Goal: Task Accomplishment & Management: Manage account settings

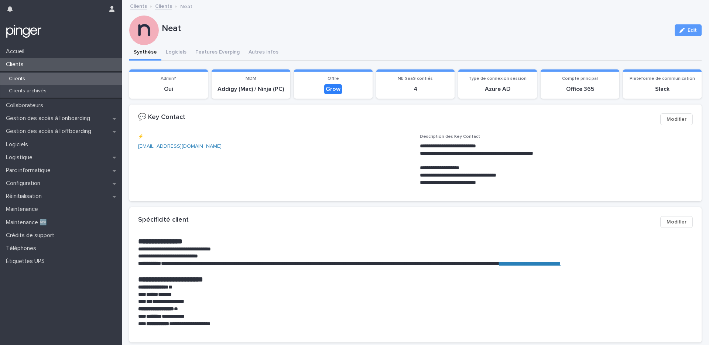
click at [54, 184] on div "Configuration" at bounding box center [61, 183] width 122 height 13
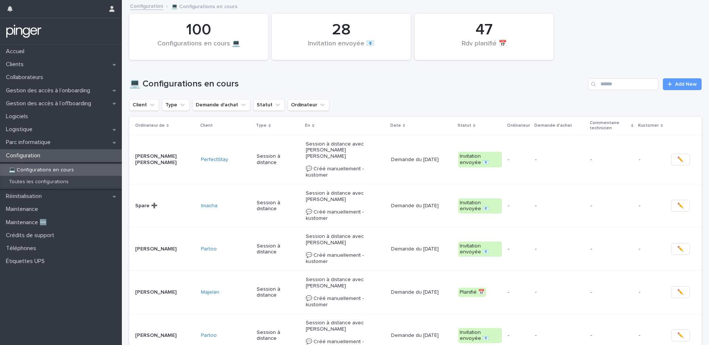
click at [333, 190] on p "Session à distance avec [PERSON_NAME] 💬 Créé manuellement - kustomer" at bounding box center [345, 205] width 79 height 31
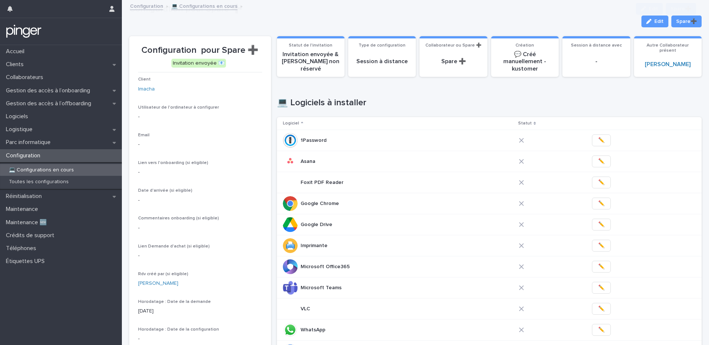
scroll to position [363, 0]
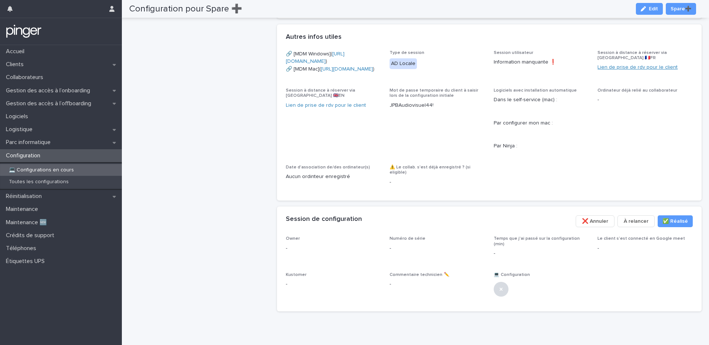
click at [613, 69] on link "Lien de prise de rdv pour le client" at bounding box center [638, 67] width 80 height 5
click at [79, 104] on p "Gestion des accès à l’offboarding" at bounding box center [50, 103] width 94 height 7
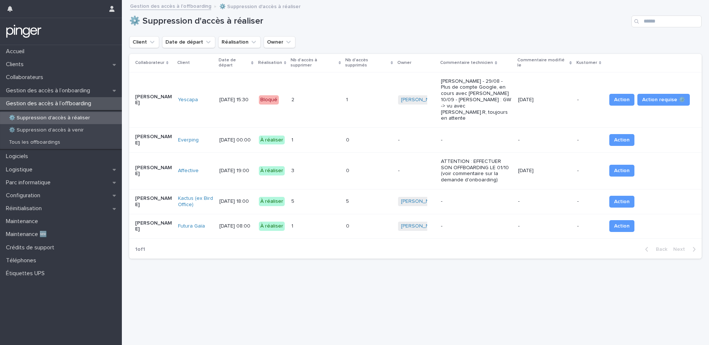
click at [291, 247] on div "⚙️ Suppression d'accès à réaliser Client Date de départ Réalisation Owner Colla…" at bounding box center [415, 133] width 572 height 264
click at [148, 133] on div "[PERSON_NAME]" at bounding box center [153, 140] width 37 height 18
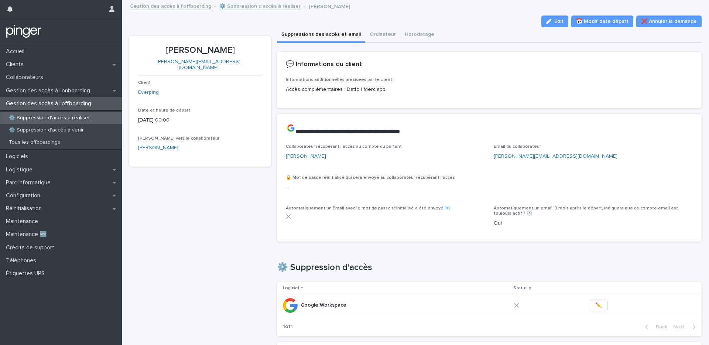
click at [253, 9] on link "⚙️ Suppression d'accès à réaliser" at bounding box center [259, 5] width 81 height 8
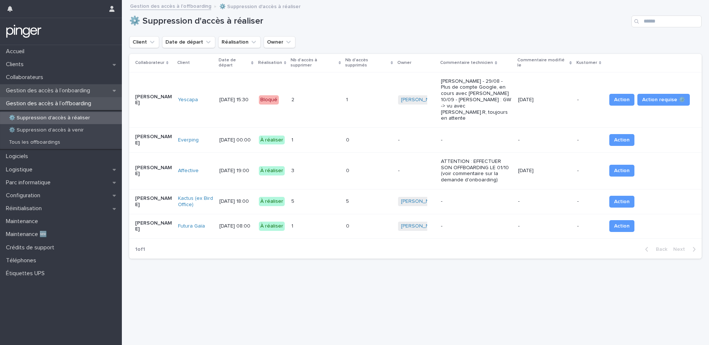
click at [74, 88] on p "Gestion des accès à l’onboarding" at bounding box center [49, 90] width 93 height 7
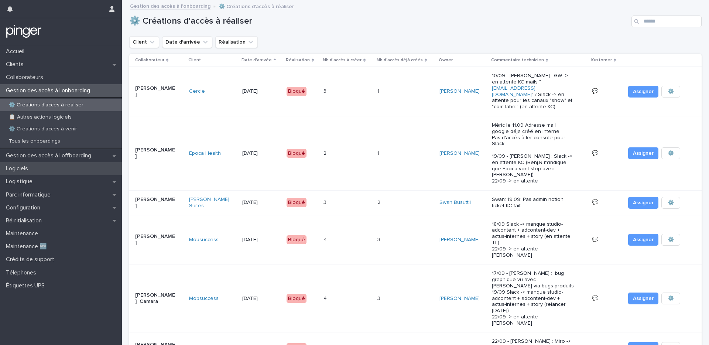
click at [55, 162] on div "Logiciels" at bounding box center [61, 168] width 122 height 13
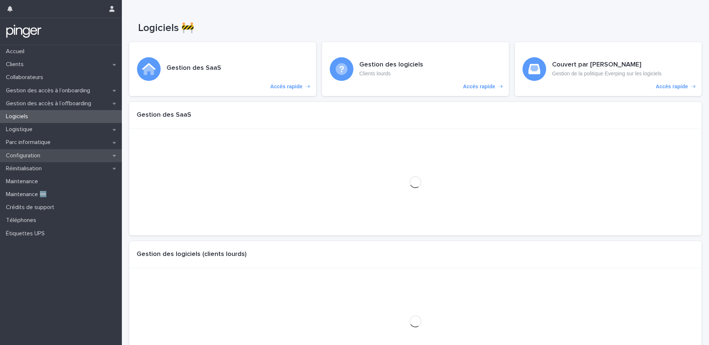
click at [62, 155] on div "Configuration" at bounding box center [61, 155] width 122 height 13
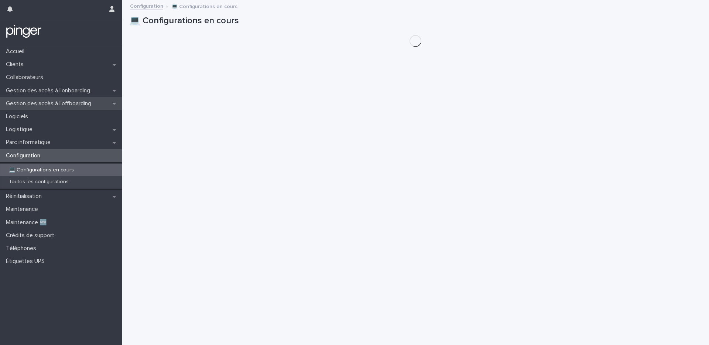
click at [71, 100] on p "Gestion des accès à l’offboarding" at bounding box center [50, 103] width 94 height 7
